Goal: Task Accomplishment & Management: Complete application form

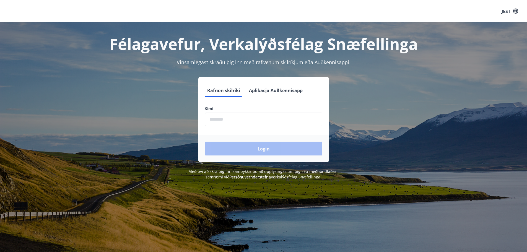
drag, startPoint x: 212, startPoint y: 120, endPoint x: 193, endPoint y: 127, distance: 20.7
click at [212, 120] on input "phone" at bounding box center [263, 120] width 117 height 14
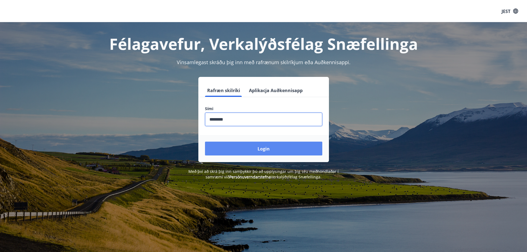
type input "********"
click at [249, 147] on button "Login" at bounding box center [263, 149] width 117 height 14
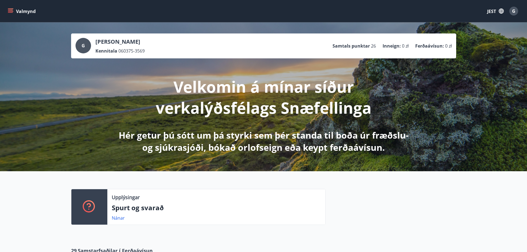
click at [10, 6] on button "Valmynd" at bounding box center [22, 11] width 31 height 10
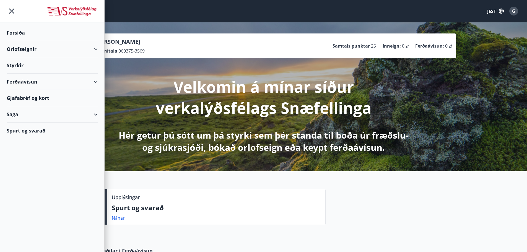
click at [29, 49] on font "Orlofseignir" at bounding box center [22, 49] width 30 height 7
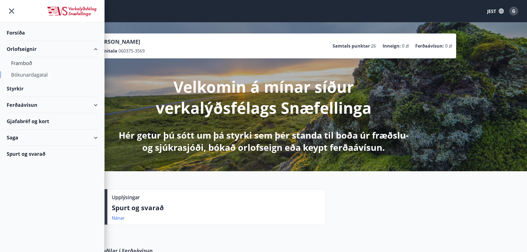
click at [37, 76] on font "Bókunardagatal" at bounding box center [29, 74] width 37 height 7
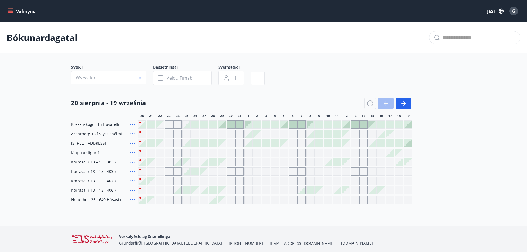
click at [8, 9] on icon "menu" at bounding box center [11, 9] width 6 height 1
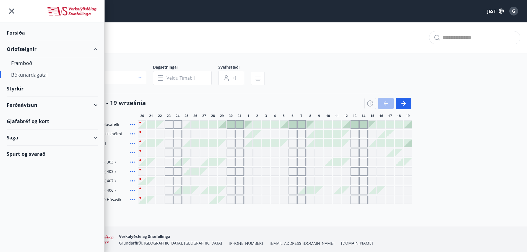
click at [33, 41] on div "Styrkir" at bounding box center [52, 33] width 91 height 16
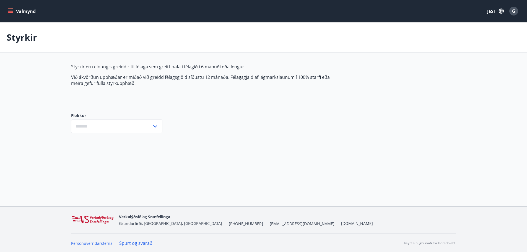
type input "***"
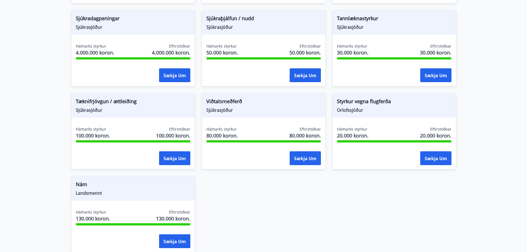
scroll to position [379, 0]
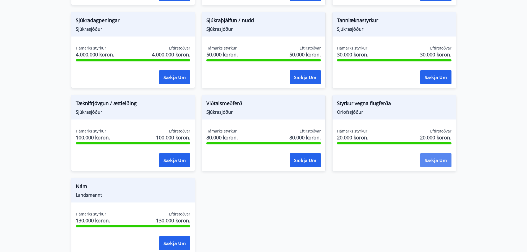
click at [437, 160] on font "Sækja um" at bounding box center [436, 160] width 22 height 6
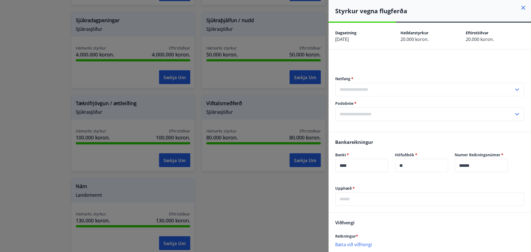
click at [373, 95] on input "text" at bounding box center [424, 90] width 179 height 14
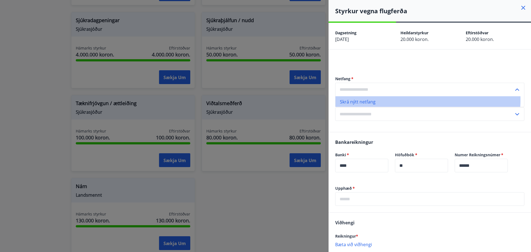
click at [396, 99] on li "Skrá nýtt netfang" at bounding box center [430, 101] width 189 height 11
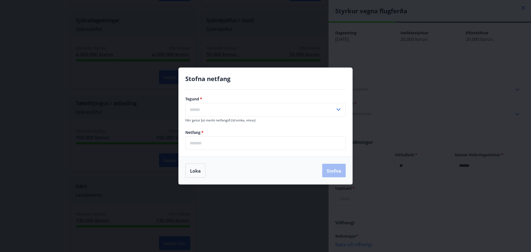
click at [239, 105] on input "text" at bounding box center [260, 110] width 150 height 14
click at [204, 166] on button "Loka" at bounding box center [195, 170] width 20 height 14
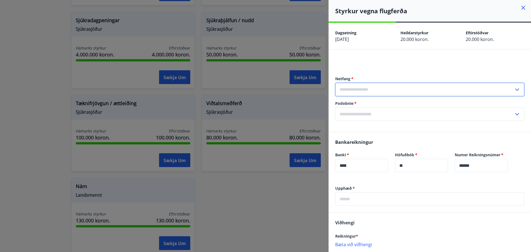
click at [379, 93] on input "text" at bounding box center [424, 90] width 179 height 14
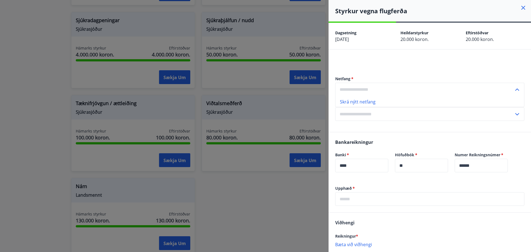
click at [284, 208] on div at bounding box center [265, 126] width 531 height 252
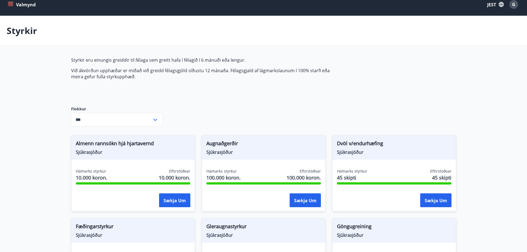
scroll to position [0, 0]
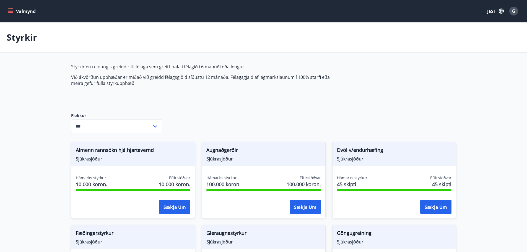
click at [494, 8] on font "JEST" at bounding box center [491, 11] width 9 height 6
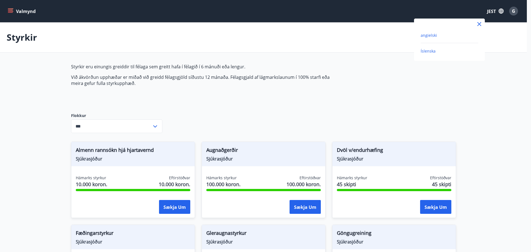
click at [427, 36] on font "angielski" at bounding box center [429, 35] width 16 height 5
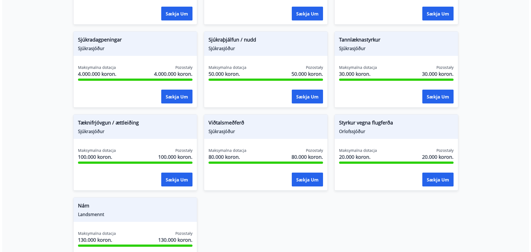
scroll to position [360, 0]
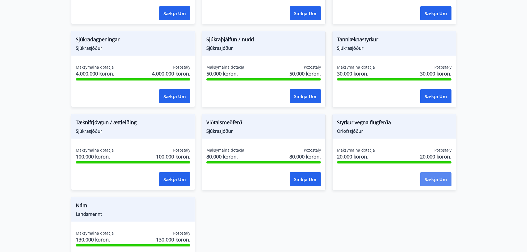
click at [428, 178] on font "Sækja um" at bounding box center [436, 179] width 22 height 6
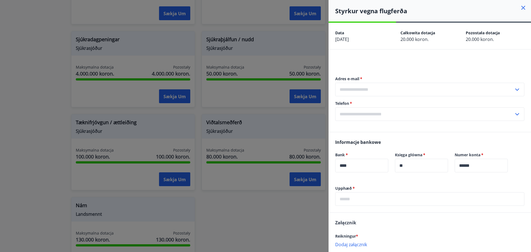
click at [366, 117] on input "text" at bounding box center [424, 114] width 179 height 14
click at [371, 125] on font "Dodaj nowy numer telefonu" at bounding box center [369, 126] width 58 height 6
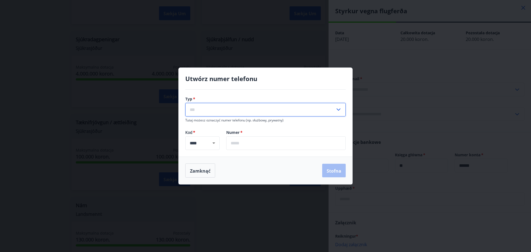
click at [279, 113] on input "text" at bounding box center [260, 110] width 150 height 14
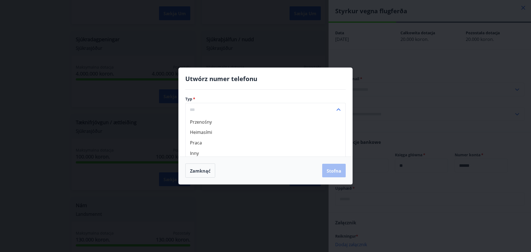
scroll to position [2, 0]
click at [230, 127] on li "Heimasími" at bounding box center [266, 130] width 160 height 11
type input "*********"
click at [242, 143] on input "text" at bounding box center [285, 143] width 119 height 14
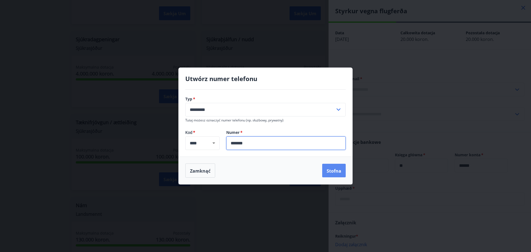
type input "*******"
click at [335, 176] on button "Stofna" at bounding box center [334, 171] width 24 height 14
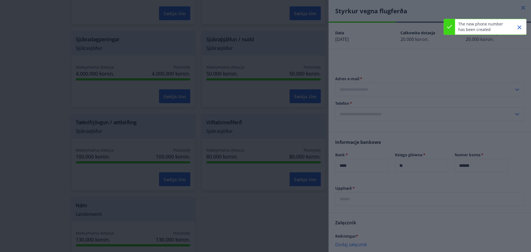
type input "**********"
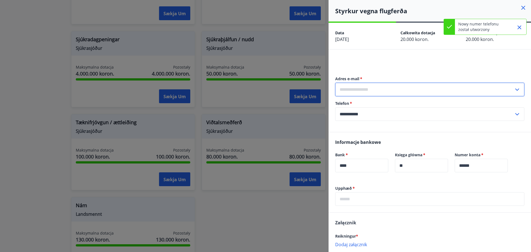
click at [374, 90] on input "text" at bounding box center [424, 90] width 179 height 14
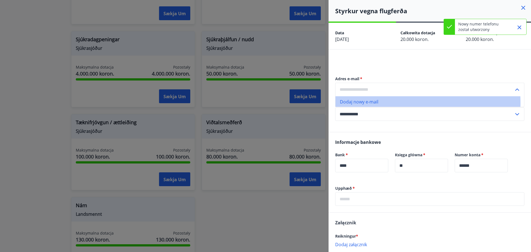
click at [375, 103] on font "Dodaj nowy e-mail" at bounding box center [359, 102] width 38 height 6
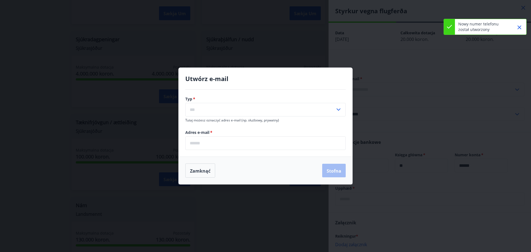
click at [324, 109] on input "text" at bounding box center [260, 110] width 150 height 14
click at [213, 122] on li "Osobisty" at bounding box center [266, 121] width 160 height 11
type input "********"
click at [222, 142] on input "email" at bounding box center [265, 143] width 160 height 14
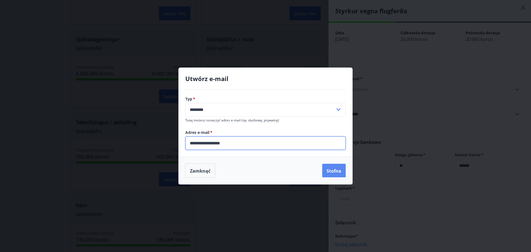
type input "**********"
click at [337, 170] on font "Stofna" at bounding box center [334, 171] width 15 height 6
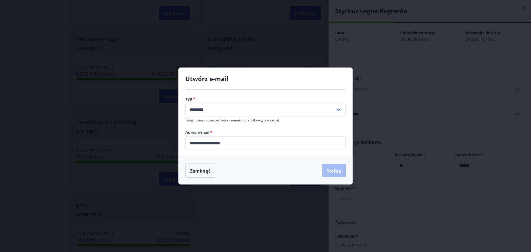
type input "**********"
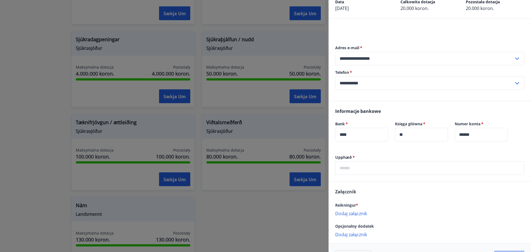
scroll to position [50, 0]
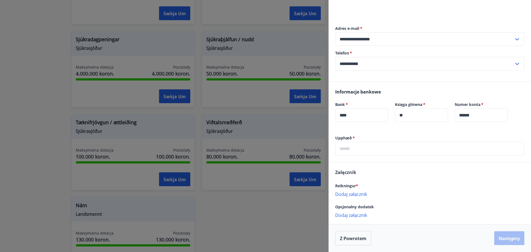
click at [416, 150] on input "text" at bounding box center [429, 149] width 189 height 14
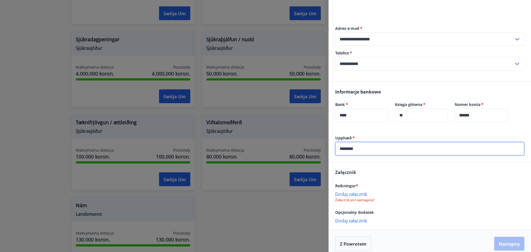
type input "********"
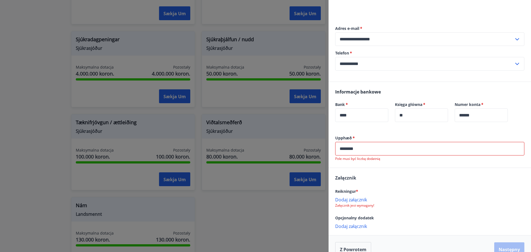
drag, startPoint x: 357, startPoint y: 186, endPoint x: 336, endPoint y: 193, distance: 22.2
click at [336, 193] on font "Reikningur *" at bounding box center [346, 191] width 23 height 5
click at [334, 193] on div "Załącznik Reikningur * Dodaj załącznik Załącznik jest wymagany! Opcjonalny doda…" at bounding box center [430, 201] width 202 height 67
click at [334, 192] on div "Załącznik Reikningur * Dodaj załącznik Załącznik jest wymagany! Opcjonalny doda…" at bounding box center [430, 201] width 202 height 67
click at [409, 185] on div "Załącznik Reikningur * Dodaj załącznik Załącznik jest wymagany! Opcjonalny doda…" at bounding box center [430, 201] width 202 height 67
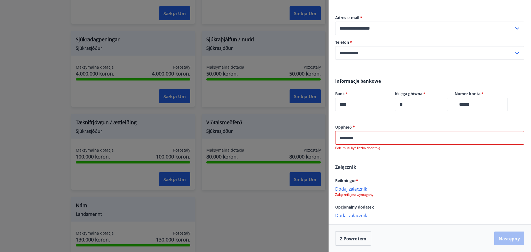
scroll to position [61, 0]
drag, startPoint x: 336, startPoint y: 209, endPoint x: 375, endPoint y: 203, distance: 40.3
click at [375, 203] on div "Opcjonalny dodatek" at bounding box center [429, 206] width 189 height 7
click at [376, 209] on div "Opcjonalny dodatek" at bounding box center [429, 206] width 189 height 7
drag, startPoint x: 368, startPoint y: 134, endPoint x: 303, endPoint y: 133, distance: 65.0
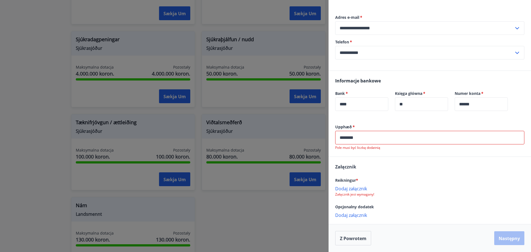
click at [303, 133] on div "**********" at bounding box center [265, 126] width 531 height 252
click at [383, 181] on div "Reikningur *" at bounding box center [429, 180] width 189 height 7
drag, startPoint x: 355, startPoint y: 180, endPoint x: 333, endPoint y: 180, distance: 22.7
click at [333, 180] on div "Załącznik Reikningur * Dodaj załącznik Załącznik jest wymagany! Opcjonalny doda…" at bounding box center [430, 190] width 202 height 67
copy font "Reikningu"
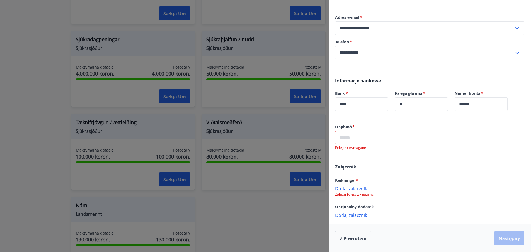
click at [368, 179] on div "Reikningur *" at bounding box center [429, 180] width 189 height 7
click at [359, 188] on font "Dodaj załącznik" at bounding box center [351, 189] width 32 height 6
click at [362, 218] on font "Dodaj załącznik" at bounding box center [351, 216] width 32 height 6
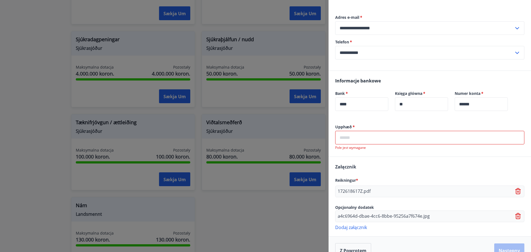
click at [370, 137] on input "text" at bounding box center [429, 138] width 189 height 14
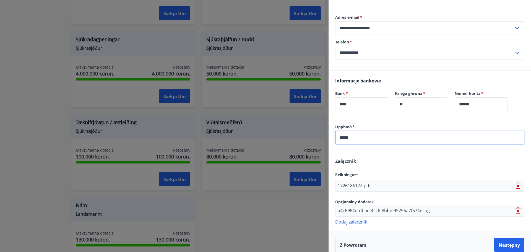
type input "*****"
click at [373, 124] on label "Upphæð   *" at bounding box center [429, 127] width 189 height 6
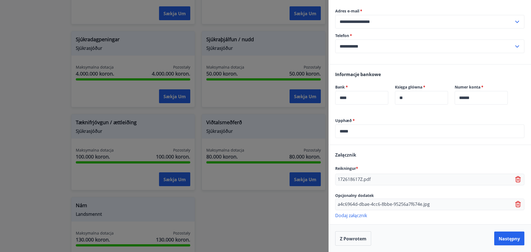
scroll to position [68, 0]
click at [500, 241] on font "Następny" at bounding box center [509, 238] width 21 height 6
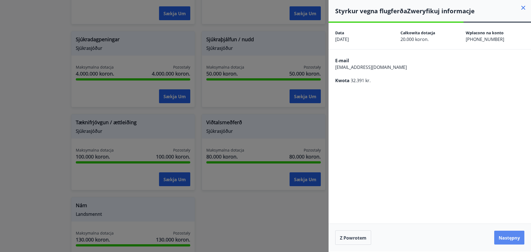
click at [499, 238] on font "Następny" at bounding box center [509, 238] width 21 height 6
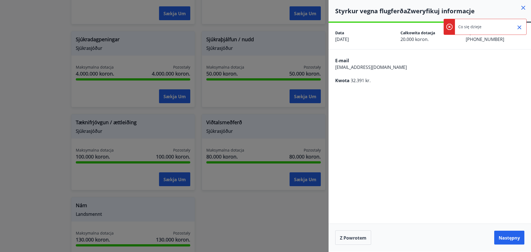
click at [520, 27] on icon "Zamknąć" at bounding box center [520, 27] width 4 height 4
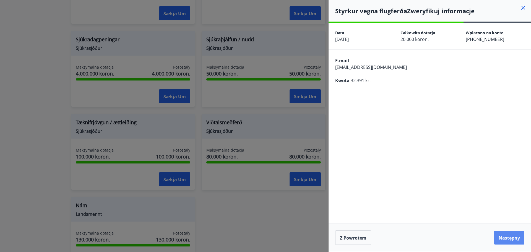
click at [495, 239] on button "Następny" at bounding box center [509, 238] width 30 height 14
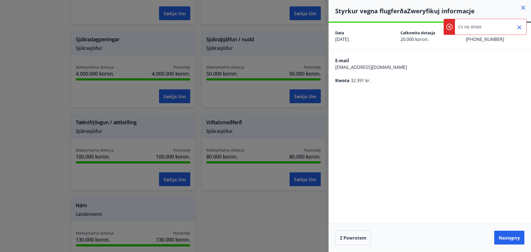
click at [518, 29] on icon "Zamknąć" at bounding box center [519, 27] width 7 height 7
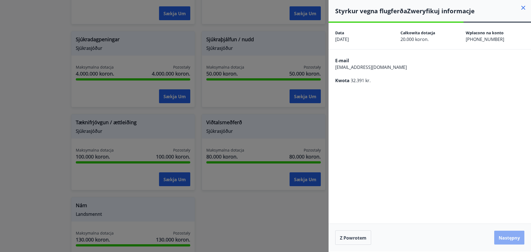
click at [497, 235] on button "Następny" at bounding box center [509, 238] width 30 height 14
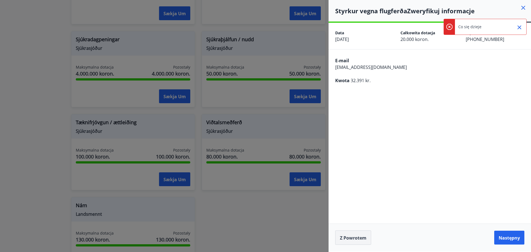
click at [354, 237] on font "Z powrotem" at bounding box center [353, 238] width 27 height 6
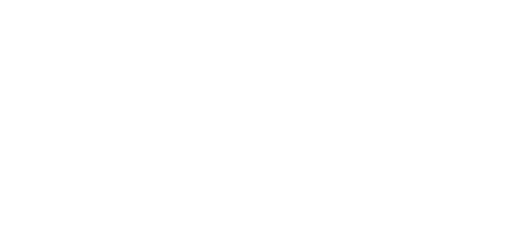
click at [370, 2] on html "Tekst oryginalny Oceń to tłumaczenie Twoja opinia pomoże ulepszyć Tłumacza Goog…" at bounding box center [265, 1] width 531 height 2
drag, startPoint x: 370, startPoint y: 154, endPoint x: 357, endPoint y: 152, distance: 13.6
click at [370, 2] on html "Tekst oryginalny Oceń to tłumaczenie Twoja opinia pomoże ulepszyć Tłumacza Goog…" at bounding box center [265, 1] width 531 height 2
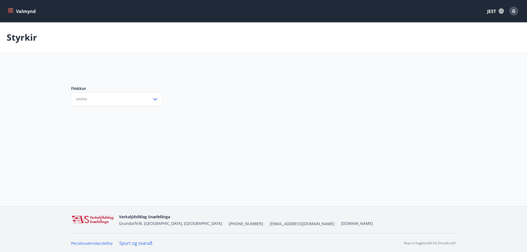
type input "***"
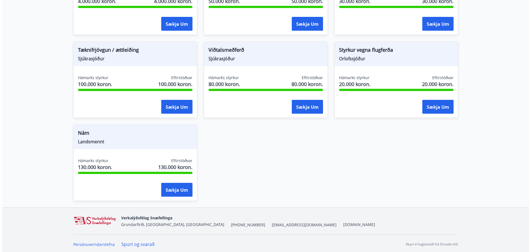
scroll to position [434, 0]
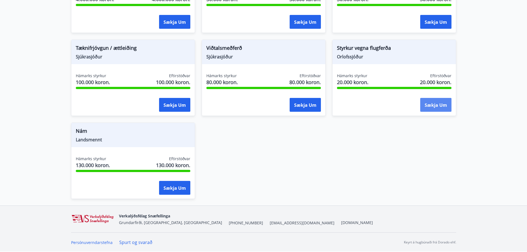
click at [440, 105] on font "Sækja um" at bounding box center [436, 105] width 22 height 6
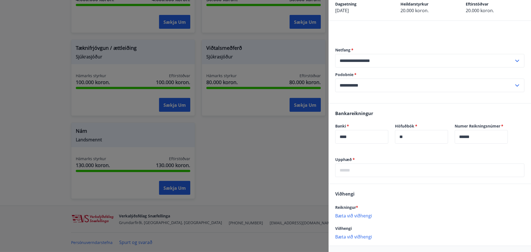
scroll to position [50, 0]
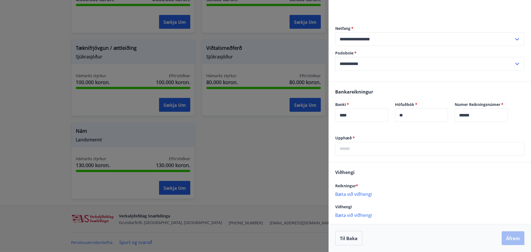
click at [386, 150] on input "text" at bounding box center [429, 149] width 189 height 14
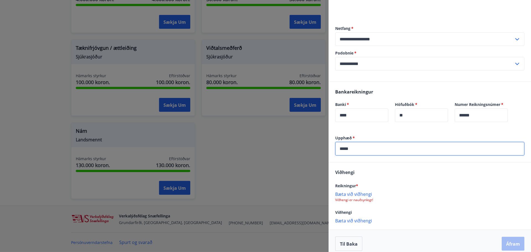
type input "*****"
click at [356, 193] on font "Bæta við viðhengi" at bounding box center [353, 194] width 37 height 6
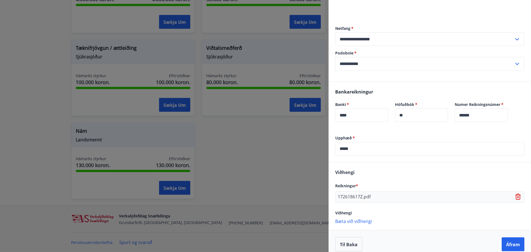
click at [362, 220] on font "Bæta við viðhengi" at bounding box center [353, 221] width 37 height 6
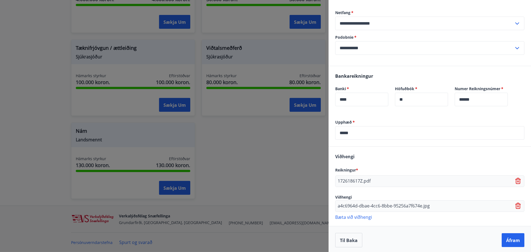
scroll to position [68, 0]
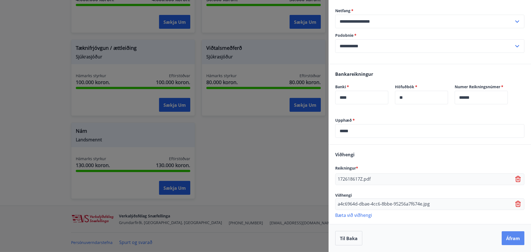
click at [506, 241] on font "Áfram" at bounding box center [513, 238] width 14 height 6
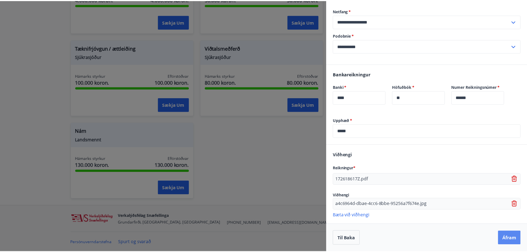
scroll to position [0, 0]
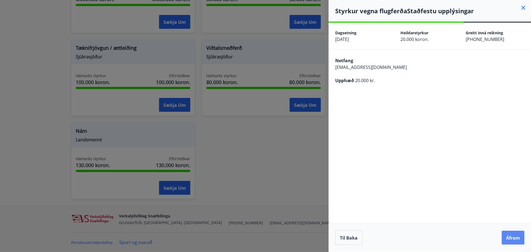
click at [510, 240] on font "Áfram" at bounding box center [513, 238] width 14 height 6
click at [518, 236] on font "Áfram" at bounding box center [513, 238] width 14 height 6
click at [519, 29] on icon "Zamknąć" at bounding box center [519, 27] width 7 height 7
click at [521, 9] on icon at bounding box center [523, 7] width 7 height 7
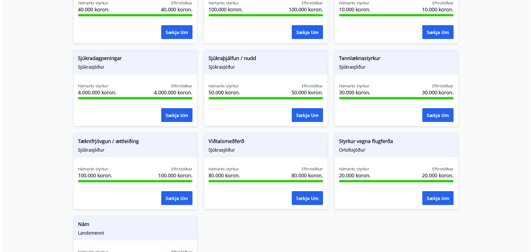
scroll to position [323, 0]
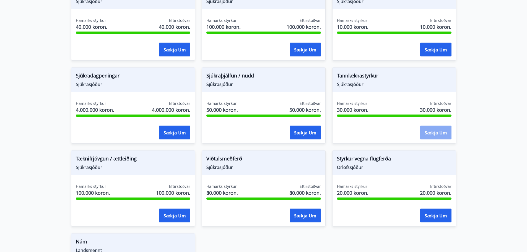
click at [440, 134] on font "Sækja um" at bounding box center [436, 133] width 22 height 6
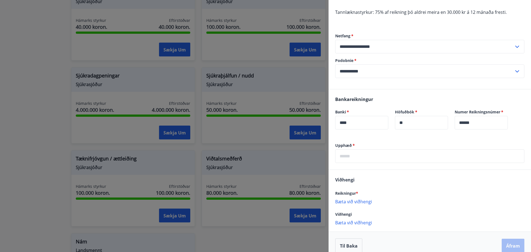
scroll to position [57, 0]
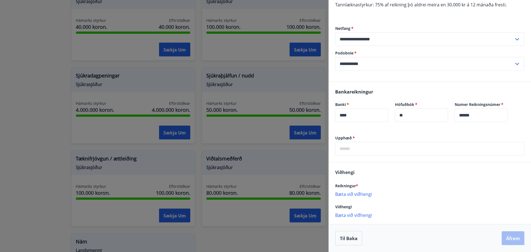
click at [378, 152] on input "text" at bounding box center [429, 149] width 189 height 14
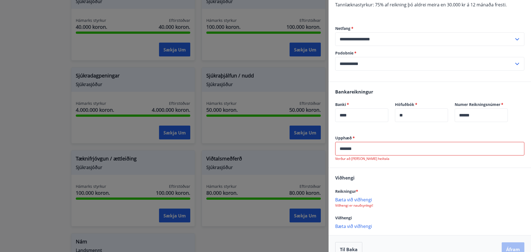
click at [382, 169] on div "Viðhengi Reikningur * Bæta við viðhengi Viðhengi er nauðsynlegt! Viðhengi Bæta …" at bounding box center [430, 201] width 202 height 67
click at [349, 148] on input "*******" at bounding box center [429, 149] width 189 height 14
click at [373, 152] on input "******" at bounding box center [429, 149] width 189 height 14
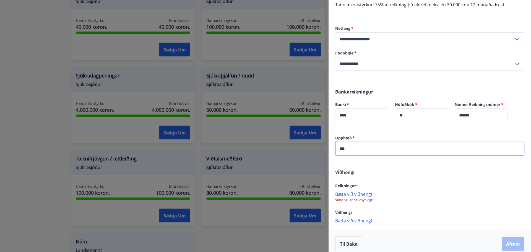
scroll to position [63, 0]
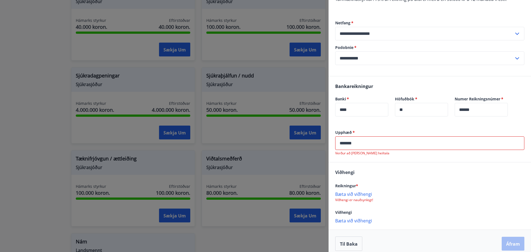
click at [398, 140] on input "******" at bounding box center [429, 143] width 189 height 14
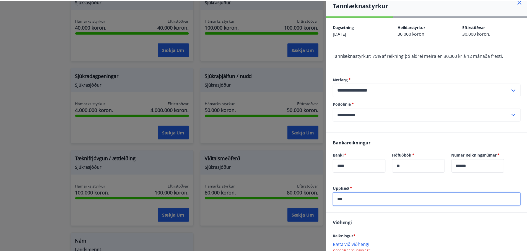
scroll to position [0, 0]
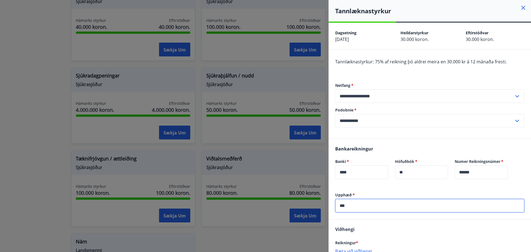
type input "***"
click at [521, 9] on icon at bounding box center [523, 8] width 4 height 4
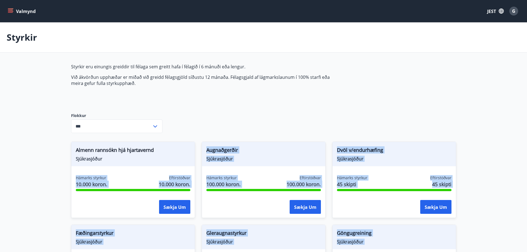
drag, startPoint x: 214, startPoint y: 184, endPoint x: 36, endPoint y: 179, distance: 177.6
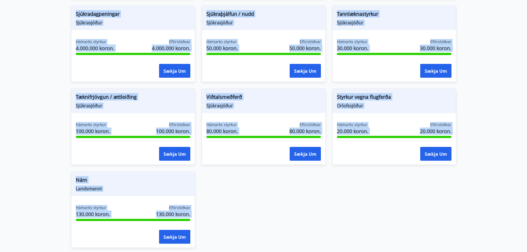
scroll to position [434, 0]
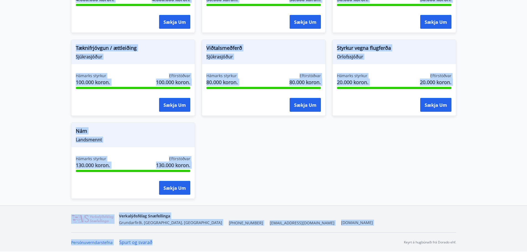
drag, startPoint x: 32, startPoint y: 64, endPoint x: 237, endPoint y: 218, distance: 256.2
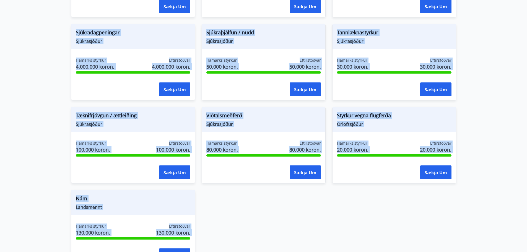
scroll to position [0, 0]
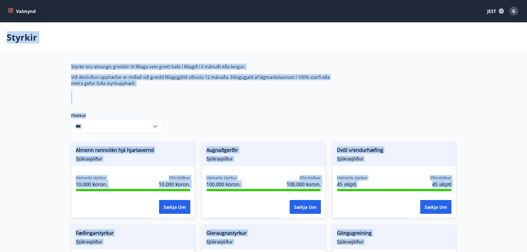
drag, startPoint x: 220, startPoint y: 194, endPoint x: 16, endPoint y: -16, distance: 292.6
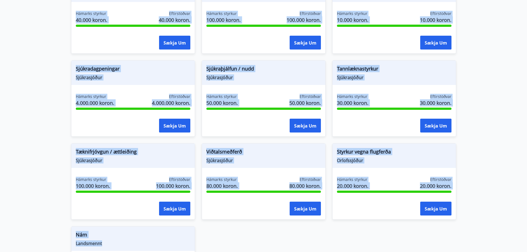
scroll to position [434, 0]
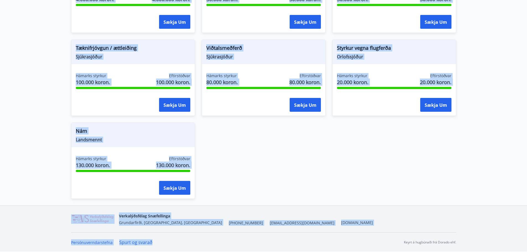
drag, startPoint x: 7, startPoint y: 25, endPoint x: 184, endPoint y: 265, distance: 298.1
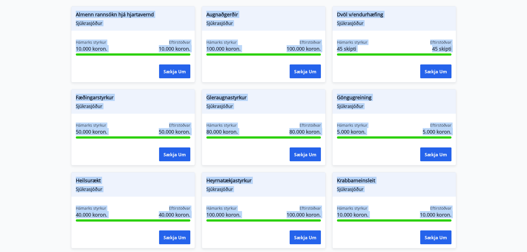
scroll to position [0, 0]
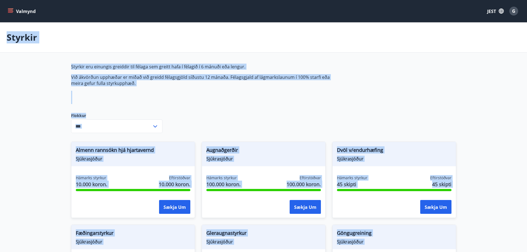
drag, startPoint x: 245, startPoint y: 240, endPoint x: 2, endPoint y: -33, distance: 365.6
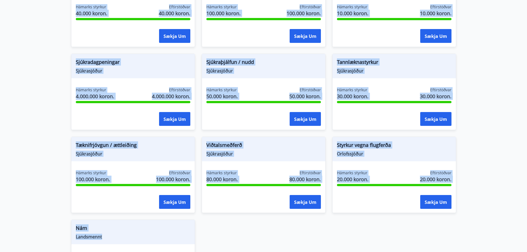
scroll to position [434, 0]
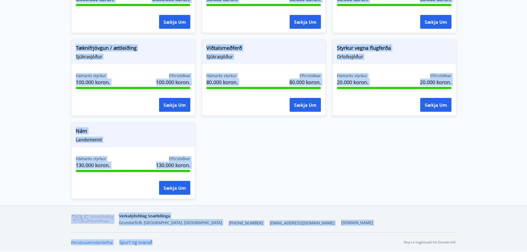
drag, startPoint x: 6, startPoint y: 28, endPoint x: 237, endPoint y: 262, distance: 329.6
click at [293, 224] on nav "Verkalýðsfélag Snæfellinga Grundarfirði, Snæfellsbæ, Stykkishólmi +354 588-9191…" at bounding box center [263, 218] width 385 height 13
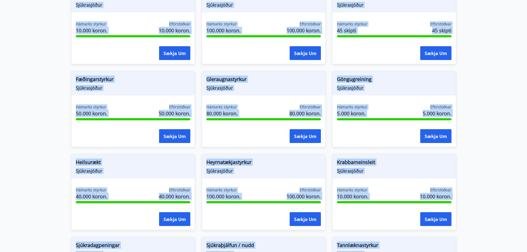
scroll to position [0, 0]
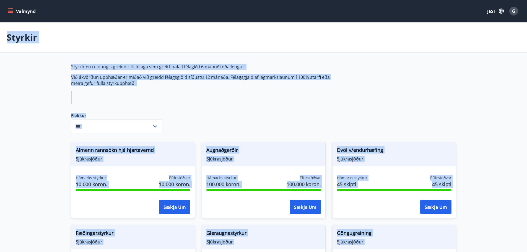
drag, startPoint x: 246, startPoint y: 246, endPoint x: 0, endPoint y: -15, distance: 358.7
click at [24, 48] on div "Styrkir" at bounding box center [263, 37] width 527 height 30
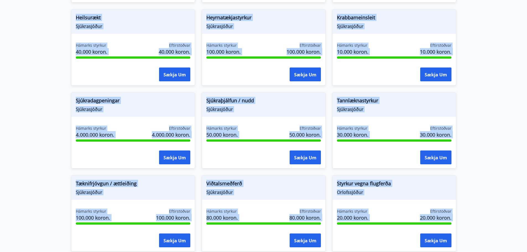
scroll to position [434, 0]
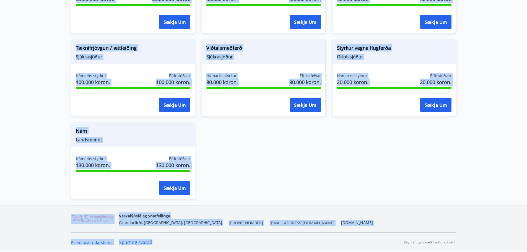
drag, startPoint x: 1, startPoint y: 29, endPoint x: 155, endPoint y: 263, distance: 280.2
click at [191, 239] on div "Persónuverndarstefna Spurt og svarað Keyrt á hugbúnaði frá Dorado ehf." at bounding box center [263, 242] width 385 height 20
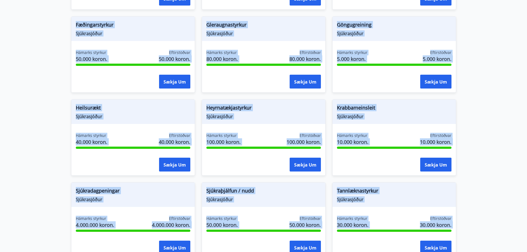
scroll to position [0, 0]
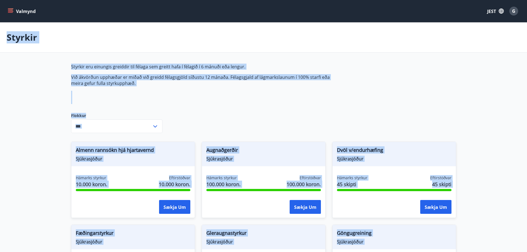
drag, startPoint x: 191, startPoint y: 239, endPoint x: 0, endPoint y: -10, distance: 313.3
drag, startPoint x: 23, startPoint y: 63, endPoint x: 27, endPoint y: 67, distance: 5.9
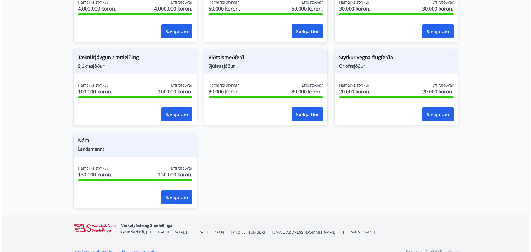
scroll to position [434, 0]
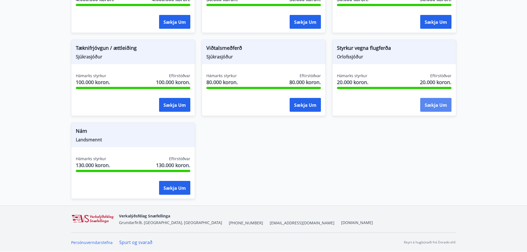
click at [449, 100] on button "Sækja um" at bounding box center [435, 105] width 31 height 14
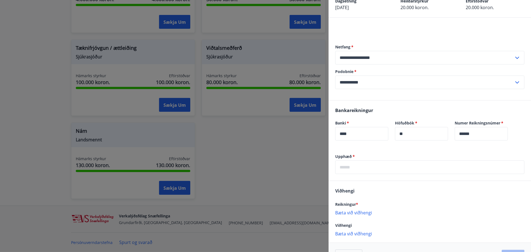
scroll to position [50, 0]
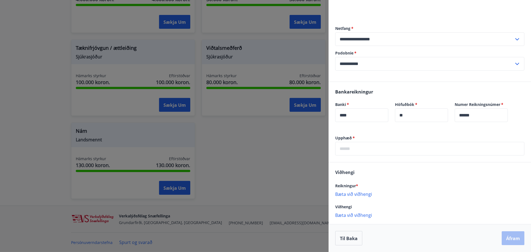
click at [356, 152] on input "text" at bounding box center [429, 149] width 189 height 14
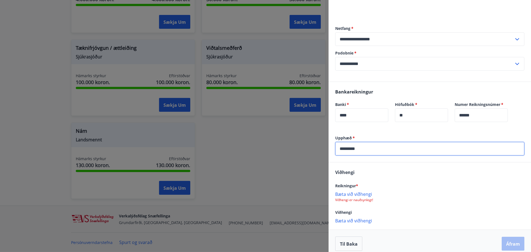
click at [387, 168] on div "Viðhengi Reikningur * Bæta við viðhengi Viðhengi er nauðsynlegt! Viðhengi Bæta …" at bounding box center [430, 195] width 202 height 67
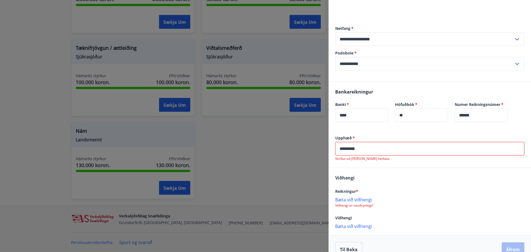
click at [381, 148] on input "*********" at bounding box center [429, 149] width 189 height 14
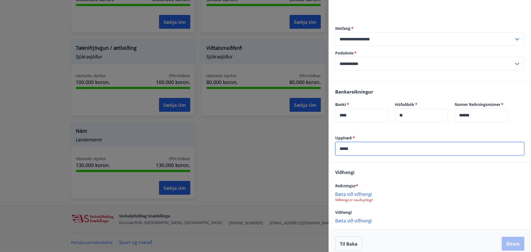
scroll to position [56, 0]
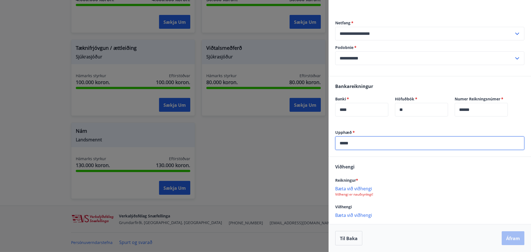
type input "*****"
click at [367, 186] on font "Bæta við viðhengi" at bounding box center [353, 189] width 37 height 6
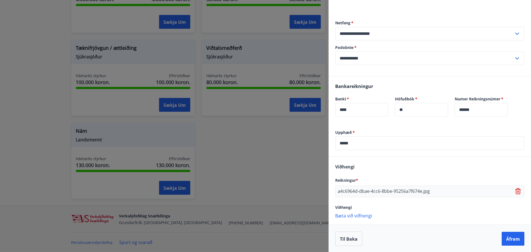
click at [358, 218] on font "Bæta við viðhengi" at bounding box center [353, 216] width 37 height 6
click at [506, 249] on font "Áfram" at bounding box center [513, 251] width 14 height 6
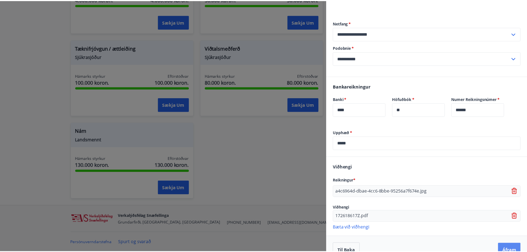
scroll to position [0, 0]
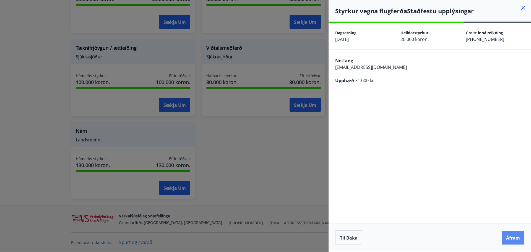
click at [508, 235] on font "Áfram" at bounding box center [513, 238] width 14 height 6
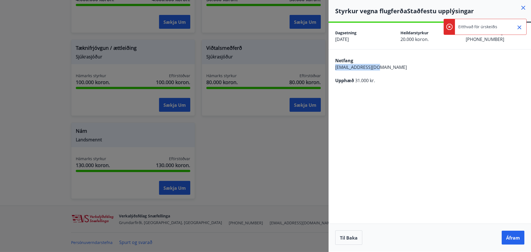
drag, startPoint x: 520, startPoint y: 59, endPoint x: 521, endPoint y: 64, distance: 5.5
click at [521, 64] on div "Netfang anyzarg.1975@wp.pl Upphæð 31.000 kr." at bounding box center [430, 70] width 202 height 41
click at [525, 6] on icon at bounding box center [523, 8] width 4 height 4
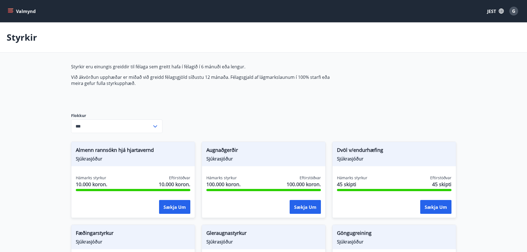
click at [25, 12] on font "Valmynd" at bounding box center [26, 11] width 20 height 6
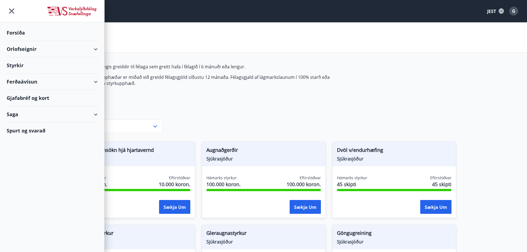
click at [25, 27] on div "Forsíða" at bounding box center [52, 33] width 91 height 16
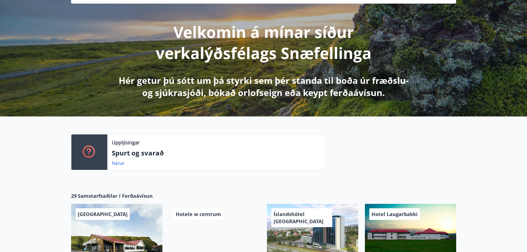
scroll to position [55, 0]
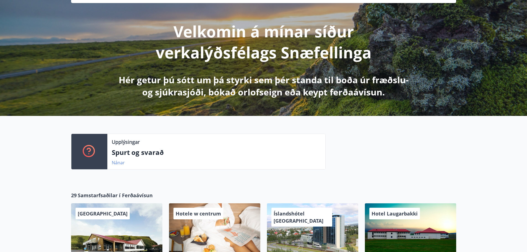
click at [115, 162] on font "Nánar" at bounding box center [118, 163] width 13 height 6
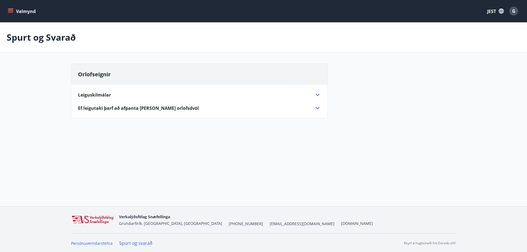
click at [496, 12] on button "JEST" at bounding box center [495, 11] width 21 height 11
click at [435, 35] on font "angielski" at bounding box center [429, 35] width 16 height 5
click at [12, 10] on icon "menu" at bounding box center [10, 10] width 5 height 1
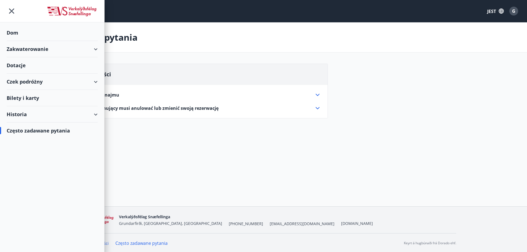
click at [55, 46] on div "Zakwaterowanie" at bounding box center [52, 49] width 91 height 16
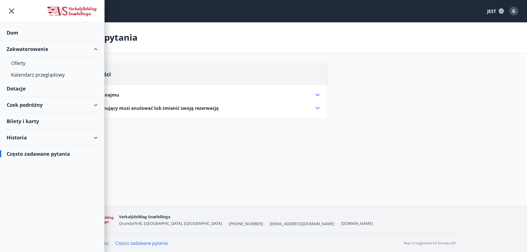
click at [55, 46] on div "Zakwaterowanie" at bounding box center [52, 49] width 91 height 16
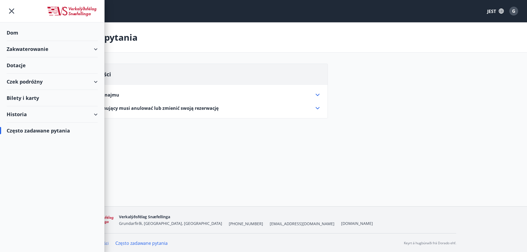
click at [56, 82] on div "Czek podróżny" at bounding box center [52, 82] width 91 height 16
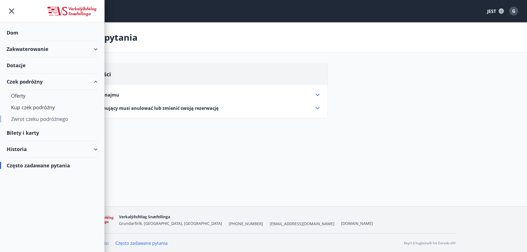
click at [32, 118] on font "Zwrot czeku podróżnego" at bounding box center [39, 119] width 57 height 7
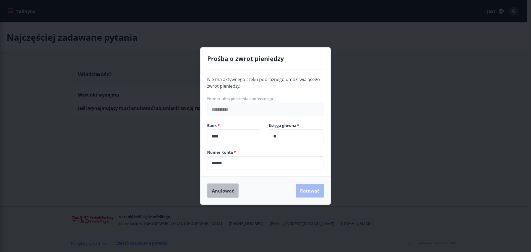
click at [209, 195] on button "Anulować" at bounding box center [223, 190] width 32 height 14
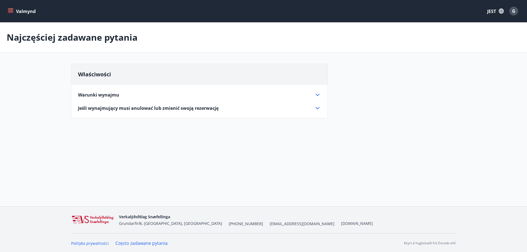
click at [9, 10] on icon "menu" at bounding box center [10, 10] width 5 height 1
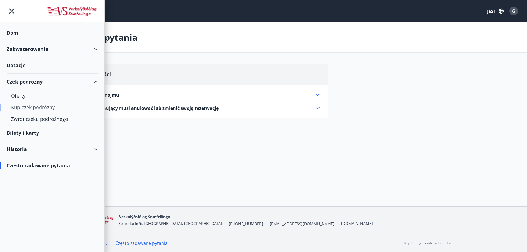
click at [52, 106] on font "Kup czek podróżny" at bounding box center [33, 107] width 44 height 7
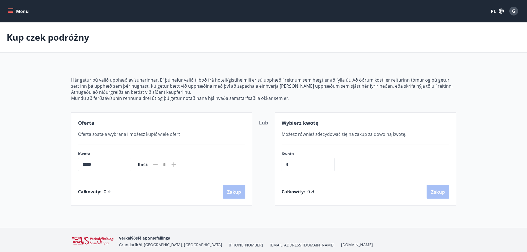
click at [10, 9] on icon "menu" at bounding box center [11, 11] width 6 height 6
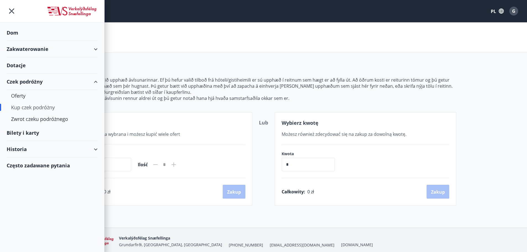
click at [45, 84] on div "Czek podróżny" at bounding box center [52, 82] width 91 height 16
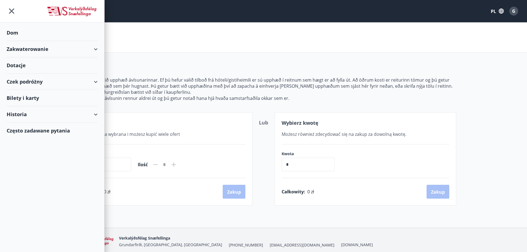
click at [48, 102] on div "Bilety i karty" at bounding box center [52, 98] width 91 height 16
click at [66, 110] on div "Historia" at bounding box center [52, 114] width 91 height 16
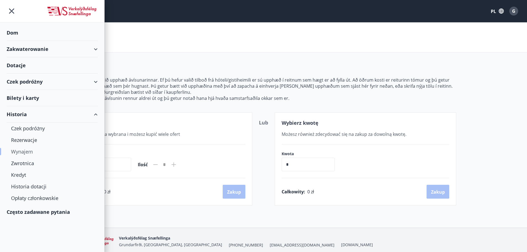
click at [24, 152] on font "Wynajem" at bounding box center [22, 151] width 22 height 7
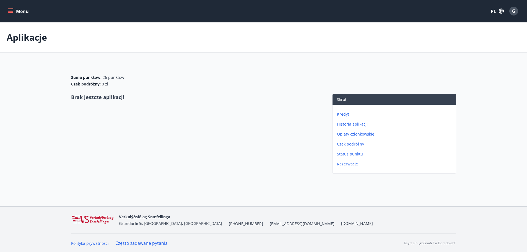
click at [7, 6] on button "Menu" at bounding box center [19, 11] width 24 height 10
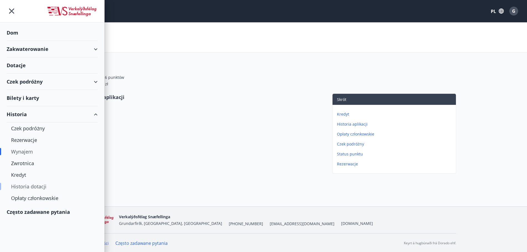
click at [25, 189] on font "Historia dotacji" at bounding box center [28, 186] width 35 height 7
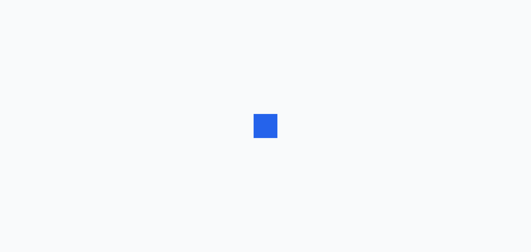
drag, startPoint x: 8, startPoint y: 36, endPoint x: 8, endPoint y: 41, distance: 5.3
click at [8, 41] on div at bounding box center [265, 126] width 531 height 252
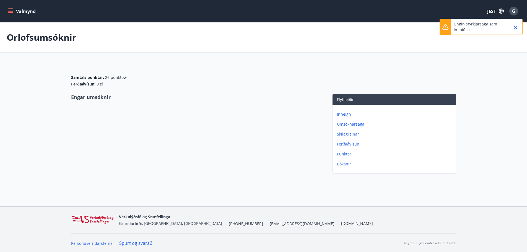
click at [10, 9] on icon "menu" at bounding box center [11, 11] width 6 height 6
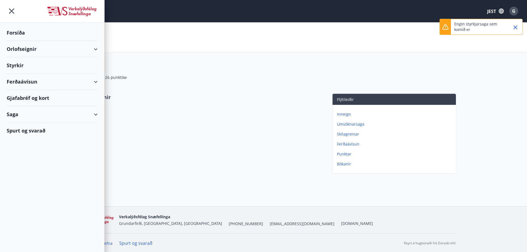
click at [53, 113] on div "Saga" at bounding box center [52, 114] width 91 height 16
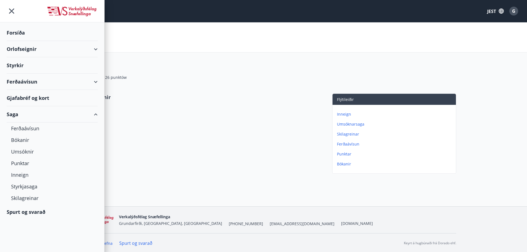
click at [53, 113] on div "Saga" at bounding box center [52, 114] width 91 height 16
click at [291, 119] on div "Engar umsóknir" at bounding box center [196, 134] width 250 height 82
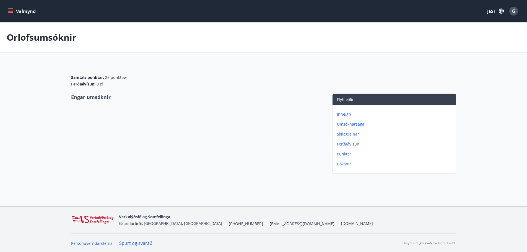
click at [11, 14] on icon "menu" at bounding box center [11, 11] width 6 height 6
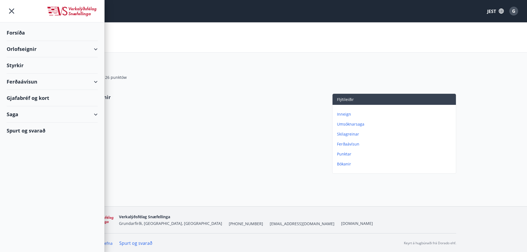
click at [32, 36] on div "Forsíða" at bounding box center [52, 33] width 91 height 16
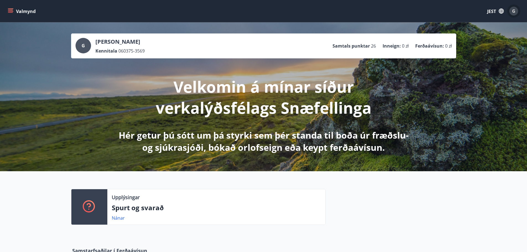
click at [514, 11] on font "G" at bounding box center [513, 11] width 3 height 6
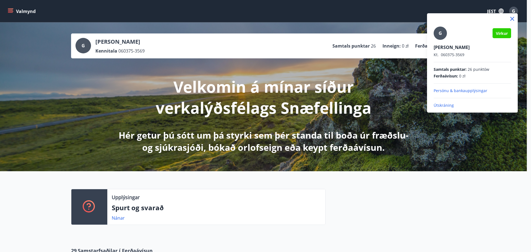
click at [446, 108] on font "Útskráning" at bounding box center [444, 105] width 20 height 5
